Goal: Task Accomplishment & Management: Complete application form

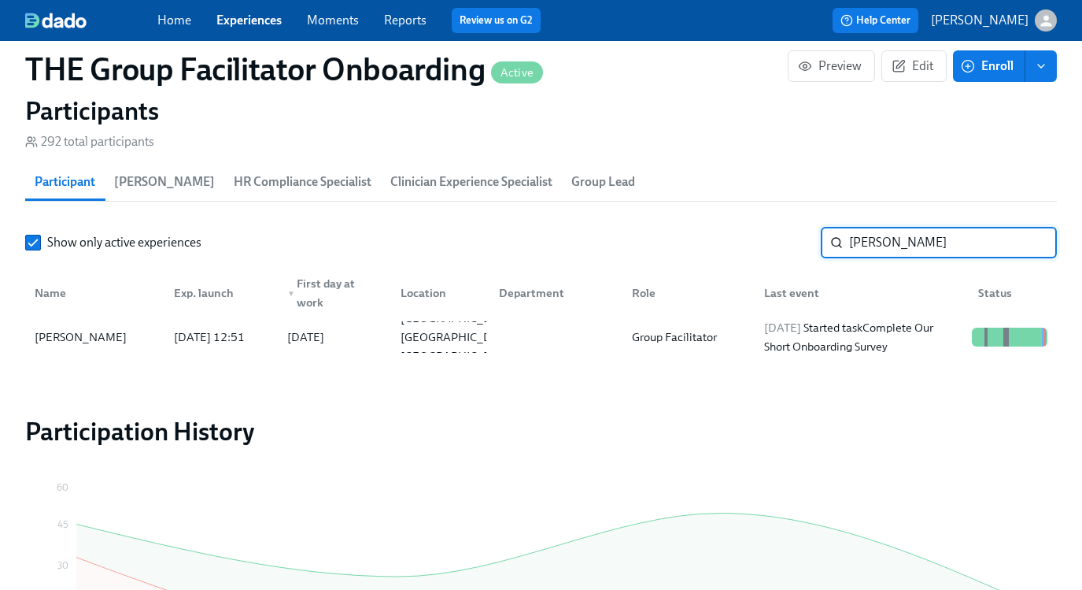
scroll to position [0, 23334]
type input "ashley ka"
click at [843, 343] on div "2025/08/10 Completed task Submit & Sign The Utah Disclosure Form (Time Sensitiv…" at bounding box center [862, 337] width 208 height 76
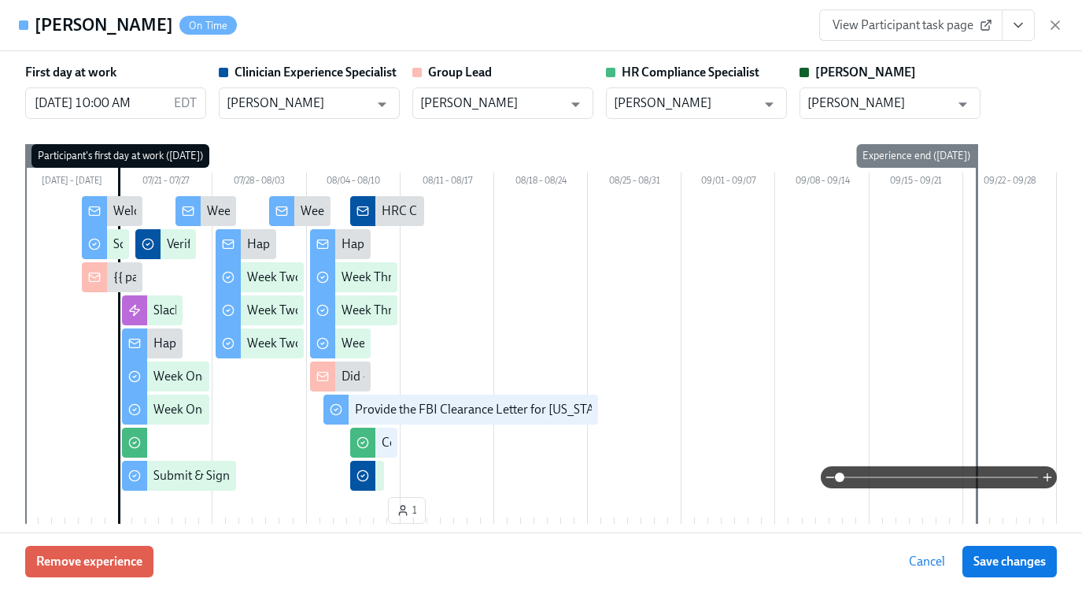
click at [942, 17] on link "View Participant task page" at bounding box center [910, 24] width 183 height 31
click at [1029, 38] on button "View task page" at bounding box center [1018, 24] width 33 height 31
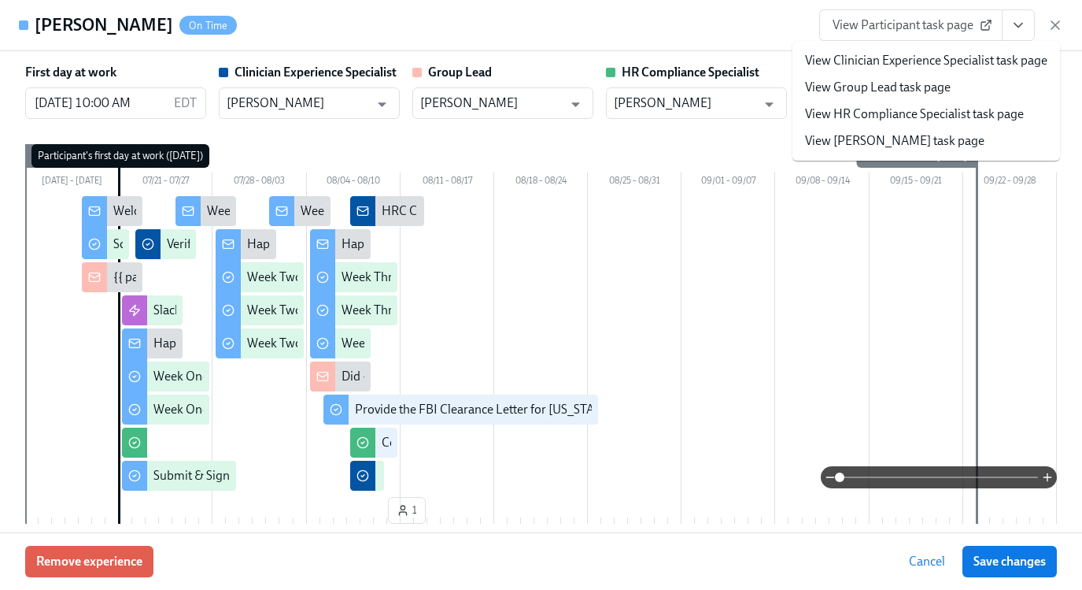
click at [934, 119] on link "View HR Compliance Specialist task page" at bounding box center [914, 113] width 219 height 17
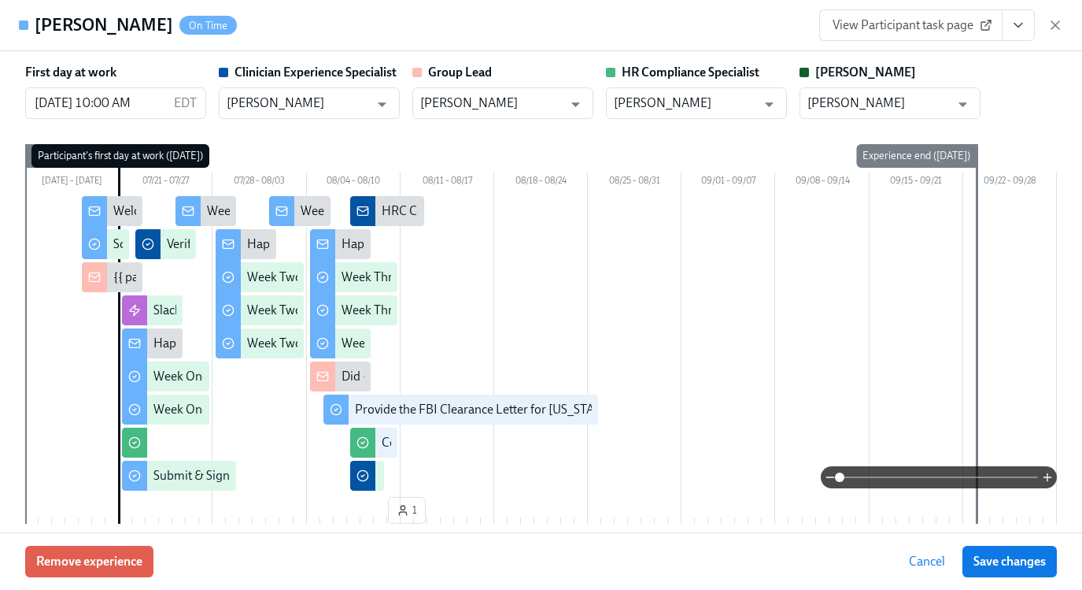
click at [1023, 31] on icon "View task page" at bounding box center [1019, 25] width 16 height 16
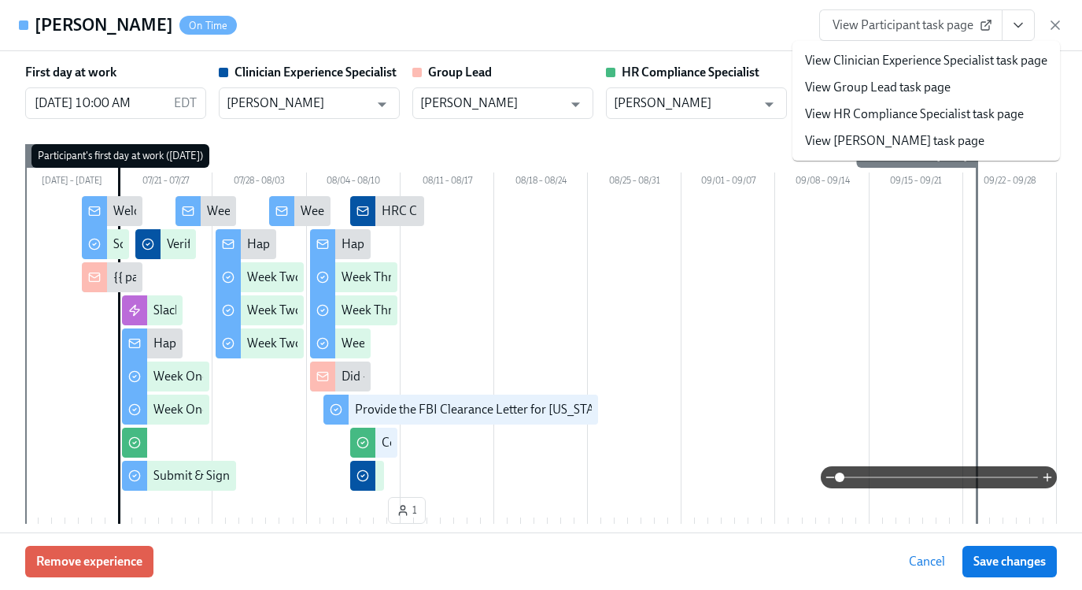
click at [871, 64] on link "View Clinician Experience Specialist task page" at bounding box center [926, 60] width 242 height 17
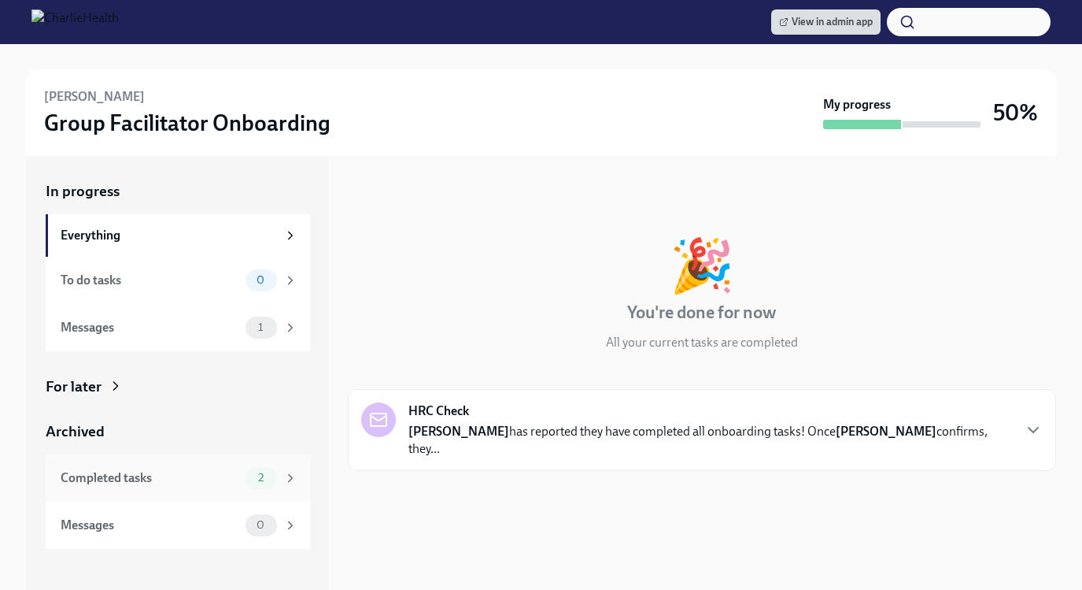
click at [146, 469] on div "Completed tasks" at bounding box center [150, 477] width 179 height 17
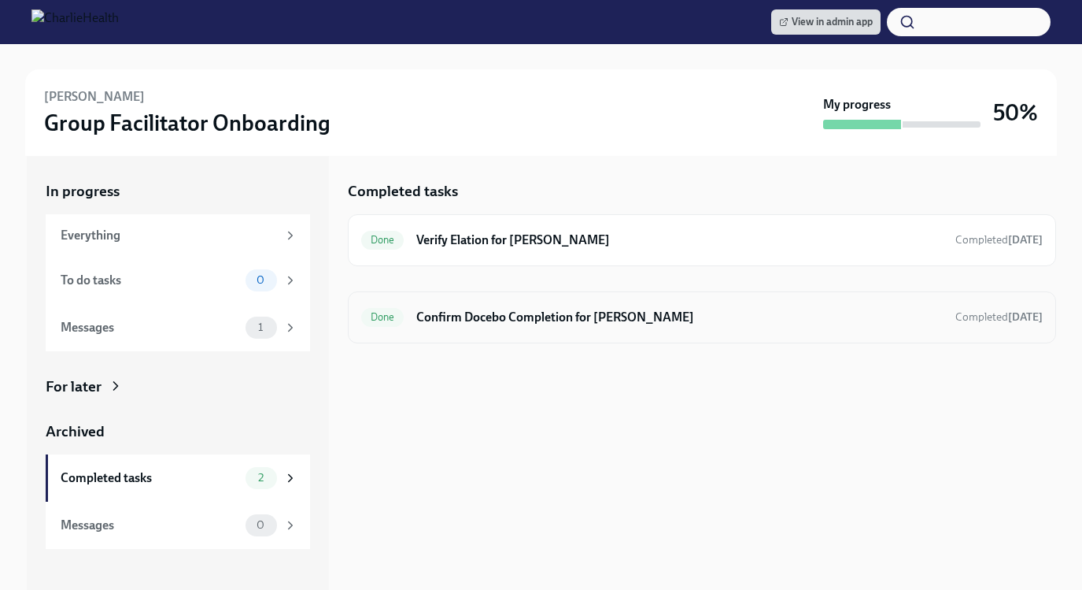
click at [471, 318] on h6 "Confirm Docebo Completion for Ashley Kahr" at bounding box center [679, 317] width 526 height 17
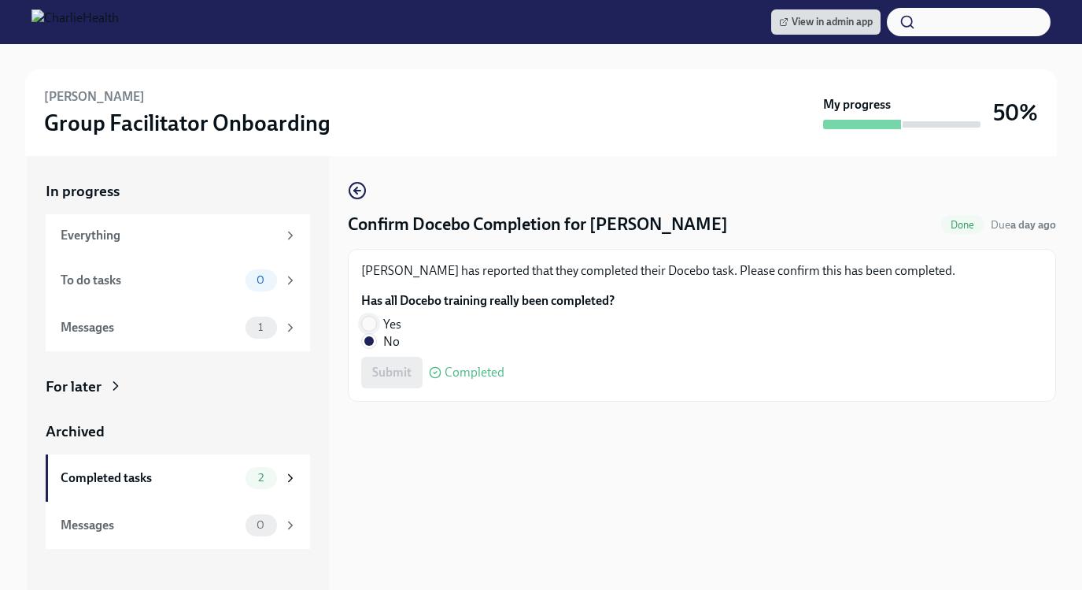
click at [364, 319] on input "Yes" at bounding box center [369, 323] width 14 height 14
radio input "true"
click at [389, 368] on span "Submit" at bounding box center [391, 372] width 39 height 16
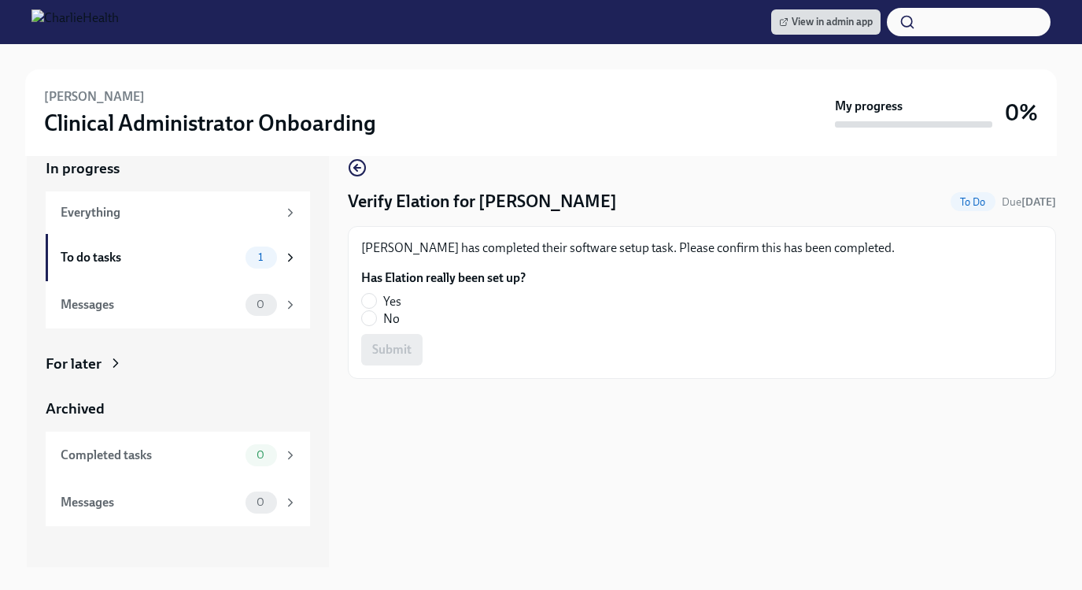
scroll to position [39, 0]
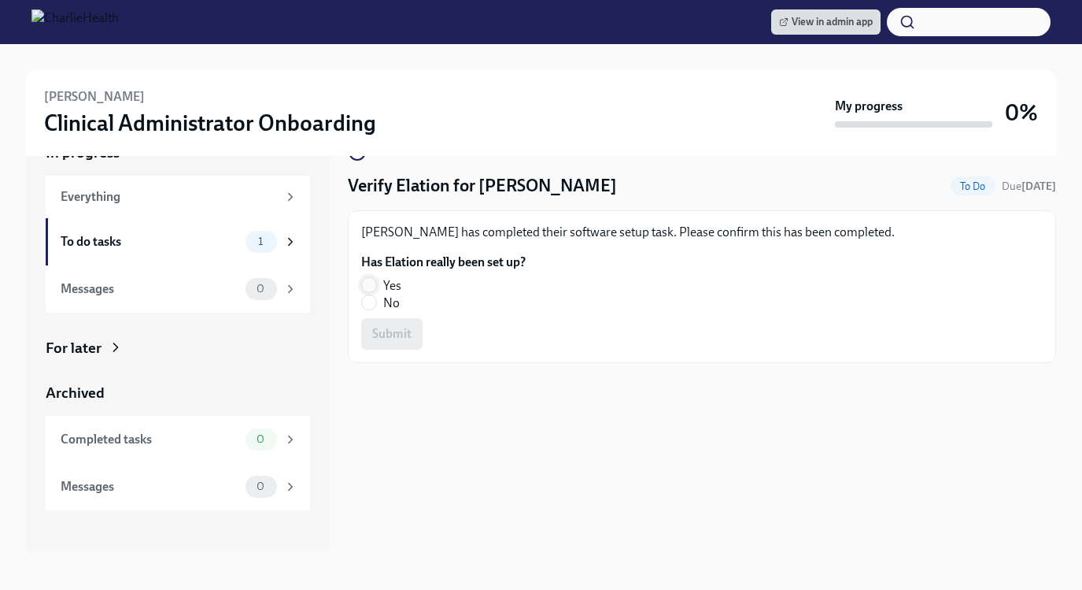
click at [368, 280] on input "Yes" at bounding box center [369, 285] width 14 height 14
radio input "true"
click at [390, 336] on span "Submit" at bounding box center [391, 334] width 39 height 16
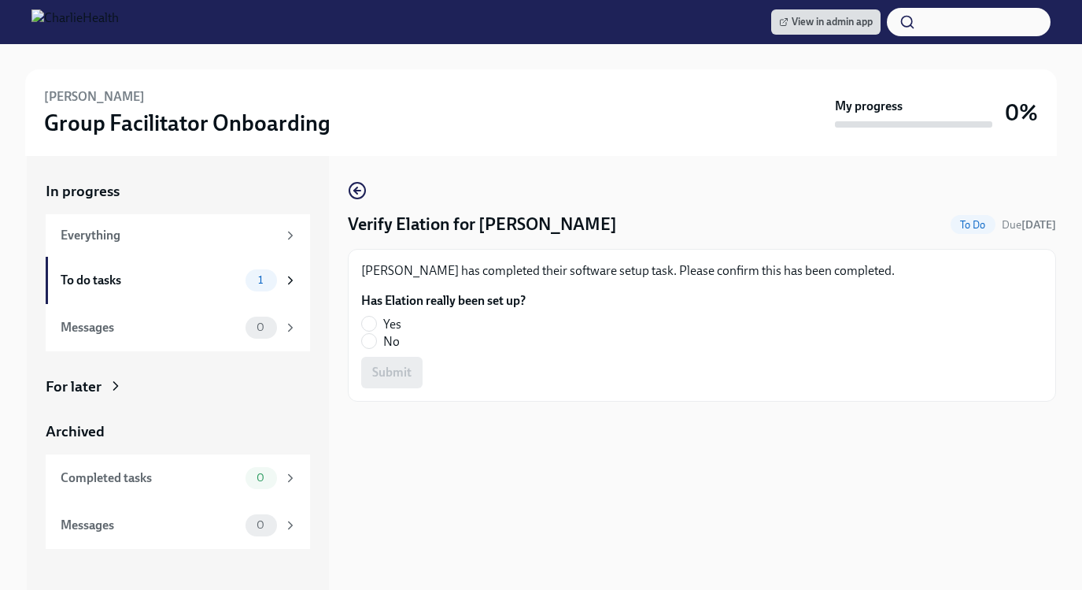
click at [377, 323] on label "Yes" at bounding box center [437, 324] width 152 height 17
click at [376, 323] on input "Yes" at bounding box center [369, 323] width 14 height 14
radio input "true"
click at [387, 381] on button "Submit" at bounding box center [391, 372] width 61 height 31
click at [368, 330] on input "Yes" at bounding box center [369, 323] width 14 height 14
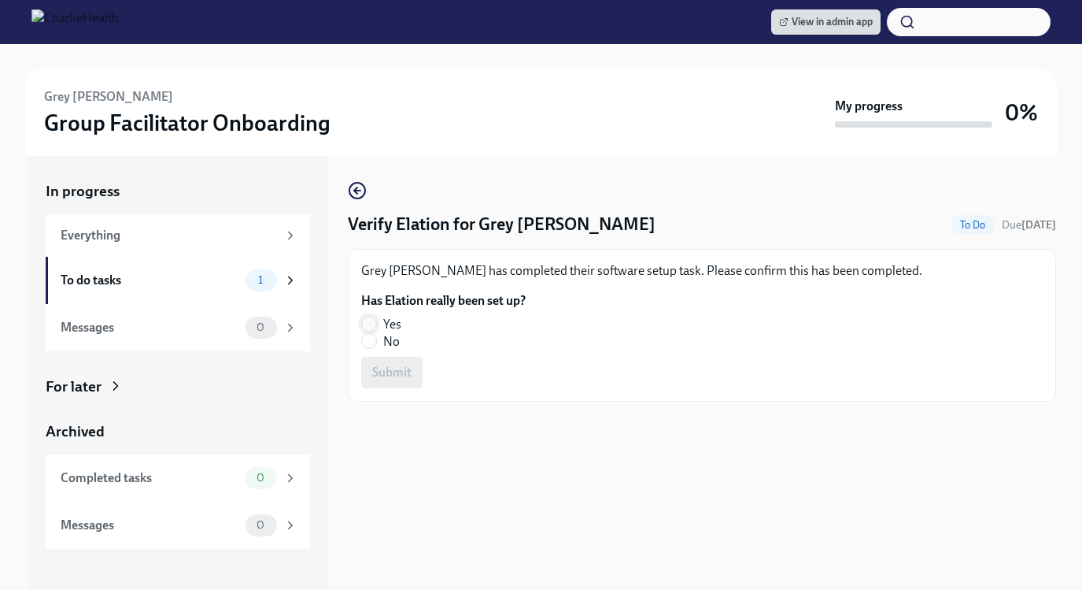
radio input "true"
click at [379, 380] on span "Submit" at bounding box center [391, 372] width 39 height 16
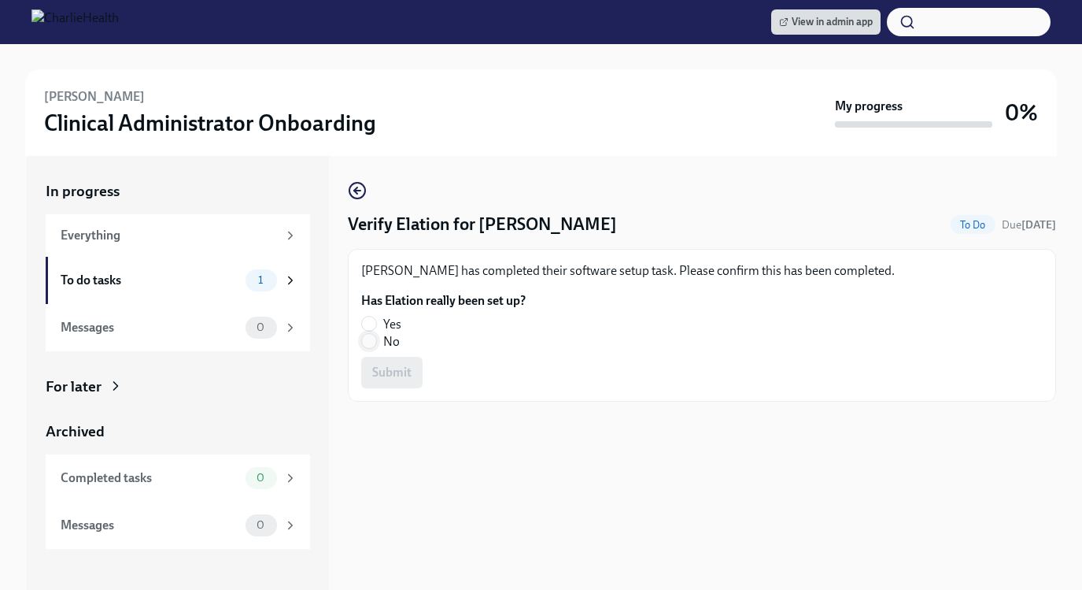
click at [375, 339] on input "No" at bounding box center [369, 341] width 14 height 14
radio input "true"
click at [394, 371] on span "Submit" at bounding box center [391, 372] width 39 height 16
